Goal: Information Seeking & Learning: Compare options

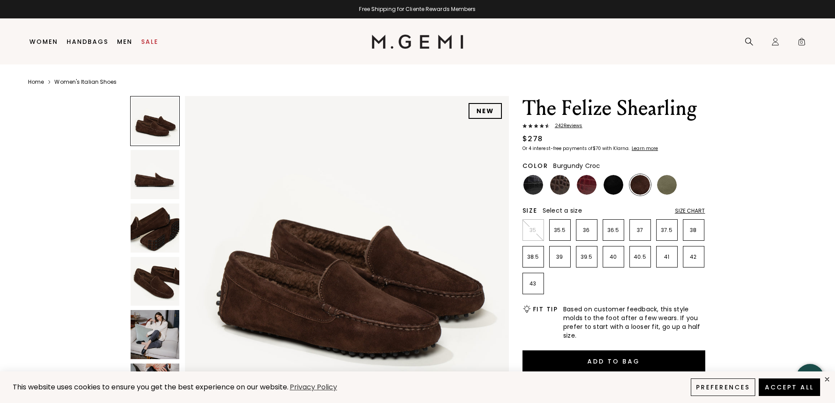
click at [588, 183] on img at bounding box center [587, 185] width 20 height 20
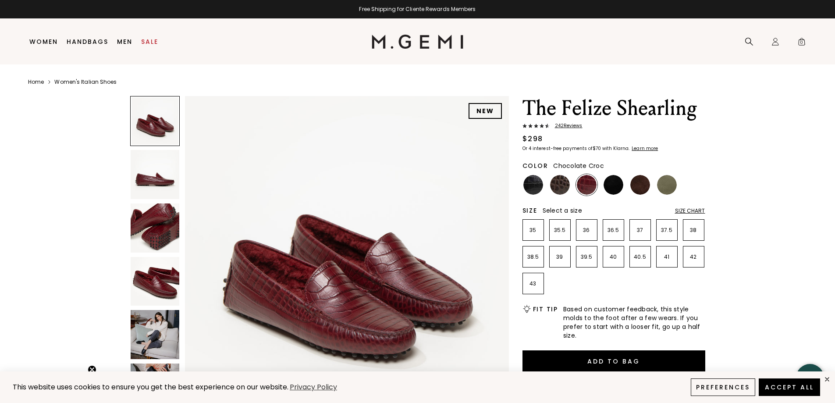
click at [566, 186] on img at bounding box center [560, 185] width 20 height 20
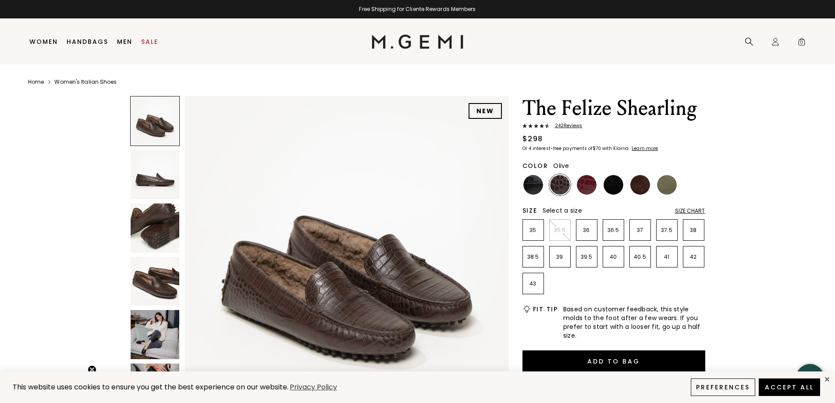
click at [668, 190] on img at bounding box center [667, 185] width 20 height 20
